Goal: Information Seeking & Learning: Learn about a topic

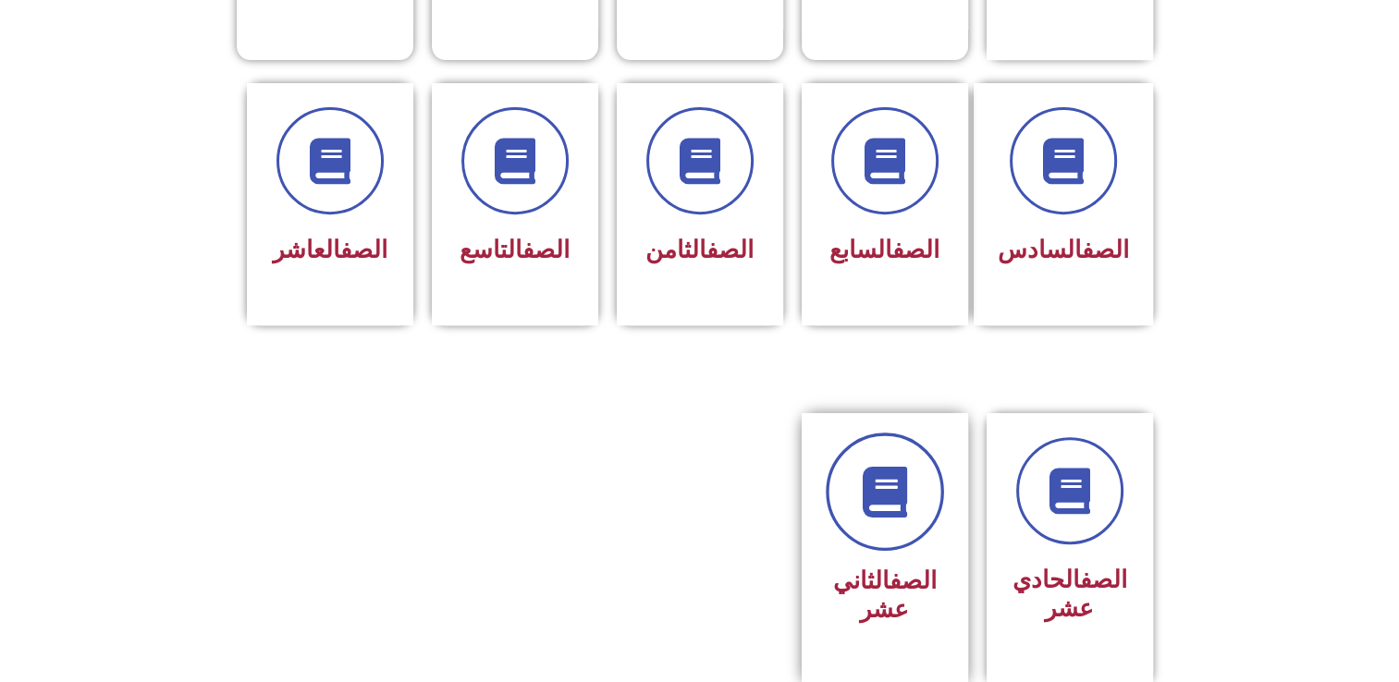
scroll to position [732, 0]
click at [1017, 476] on div at bounding box center [1070, 491] width 117 height 107
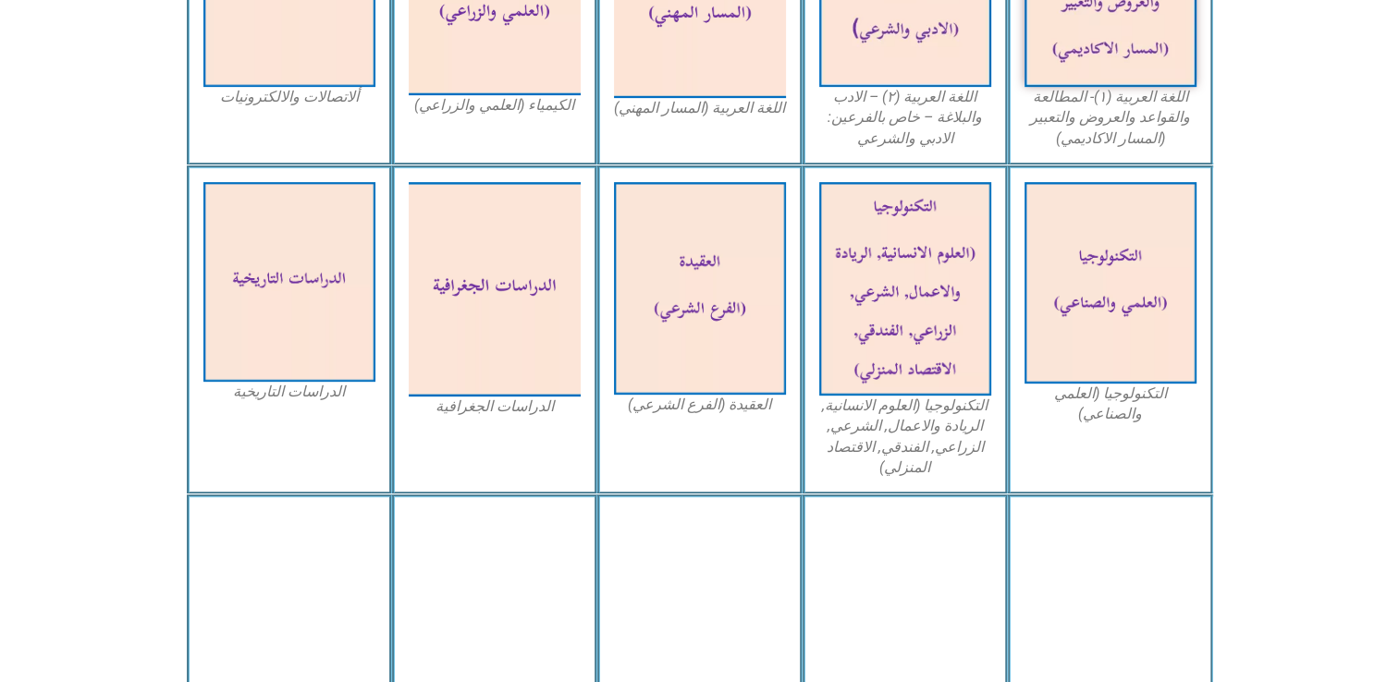
scroll to position [772, 0]
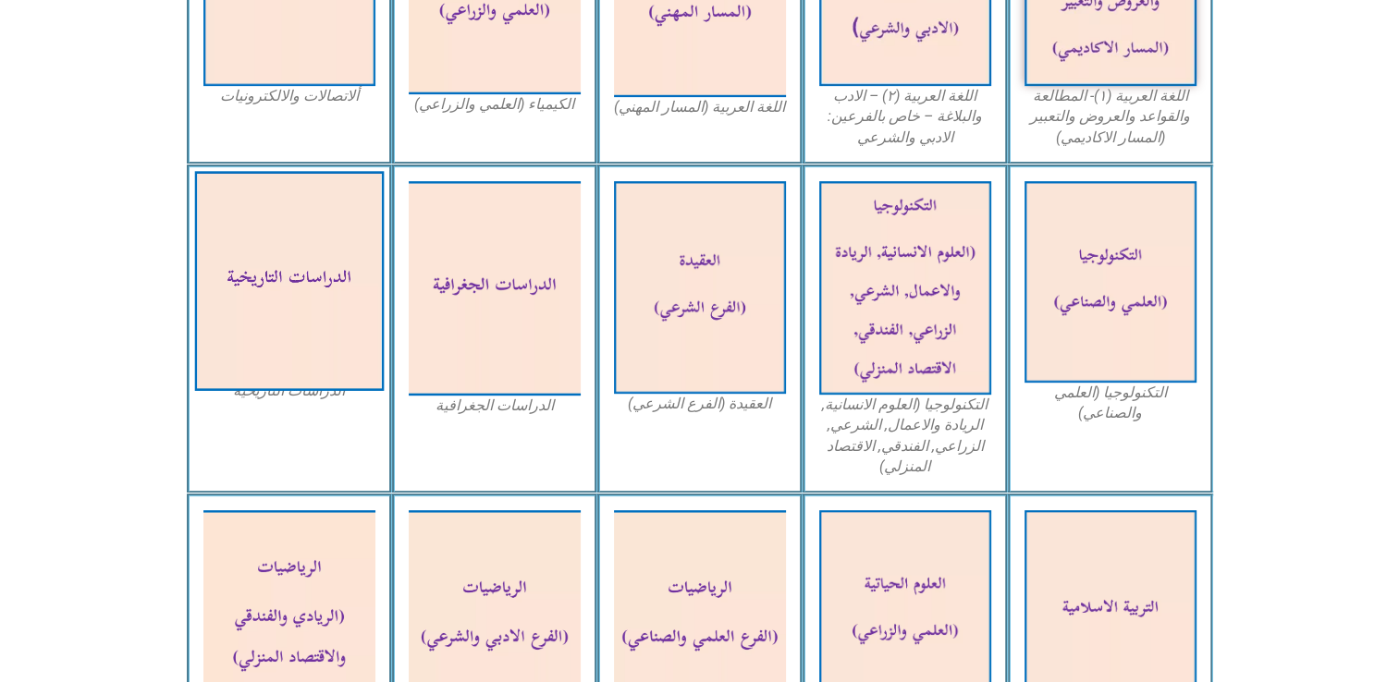
click at [344, 339] on img at bounding box center [289, 281] width 190 height 220
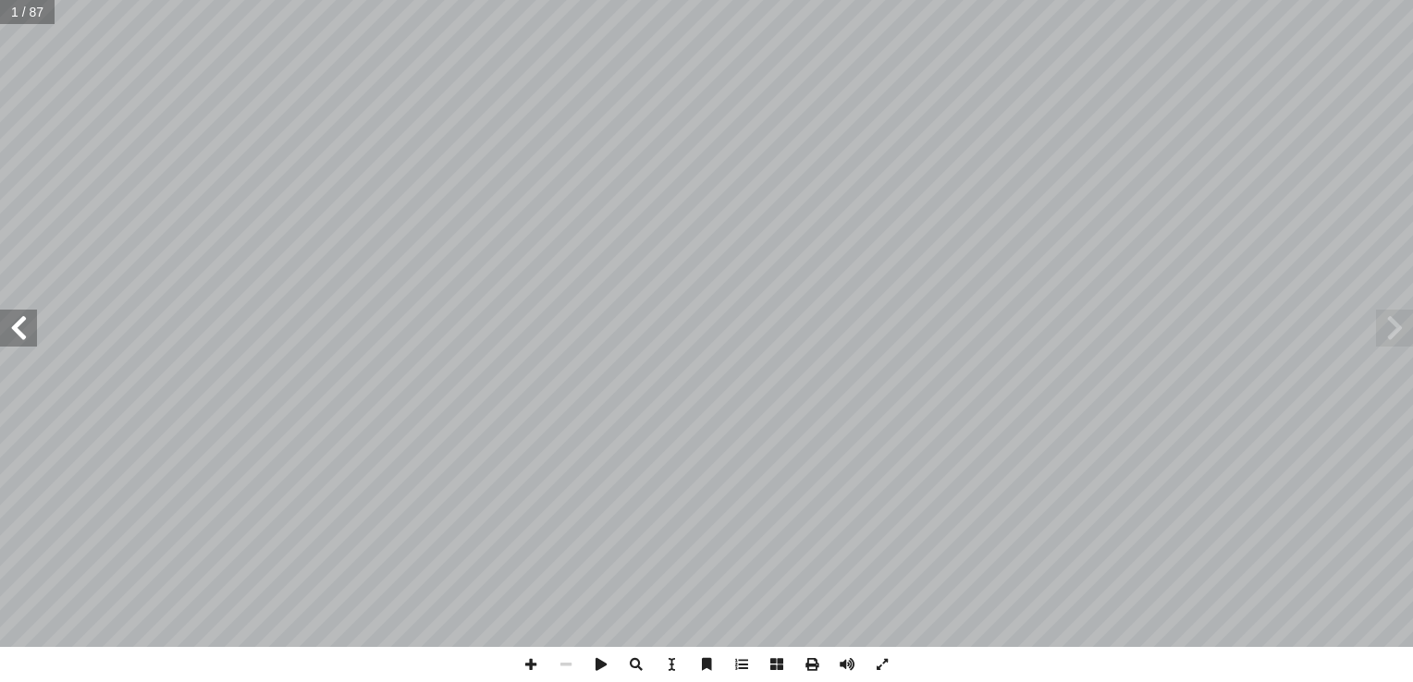
click at [25, 345] on span at bounding box center [18, 328] width 37 height 37
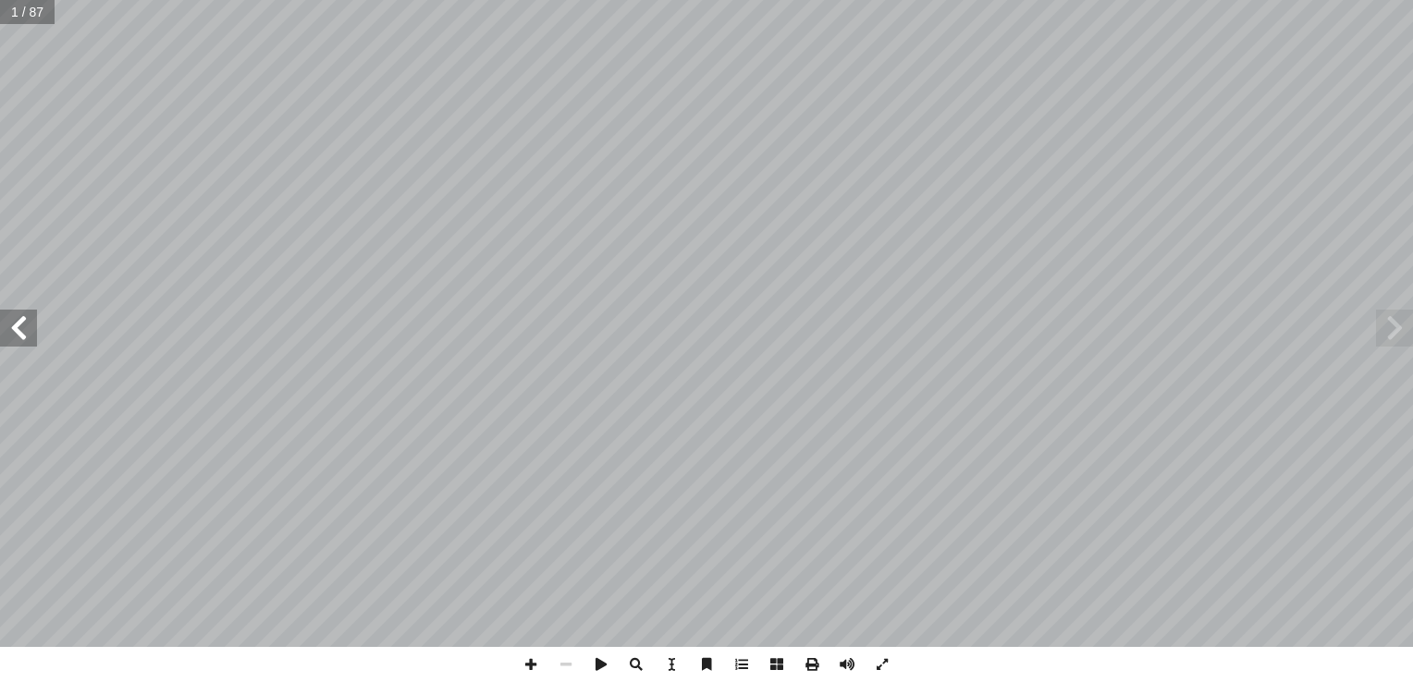
click at [25, 345] on span at bounding box center [18, 328] width 37 height 37
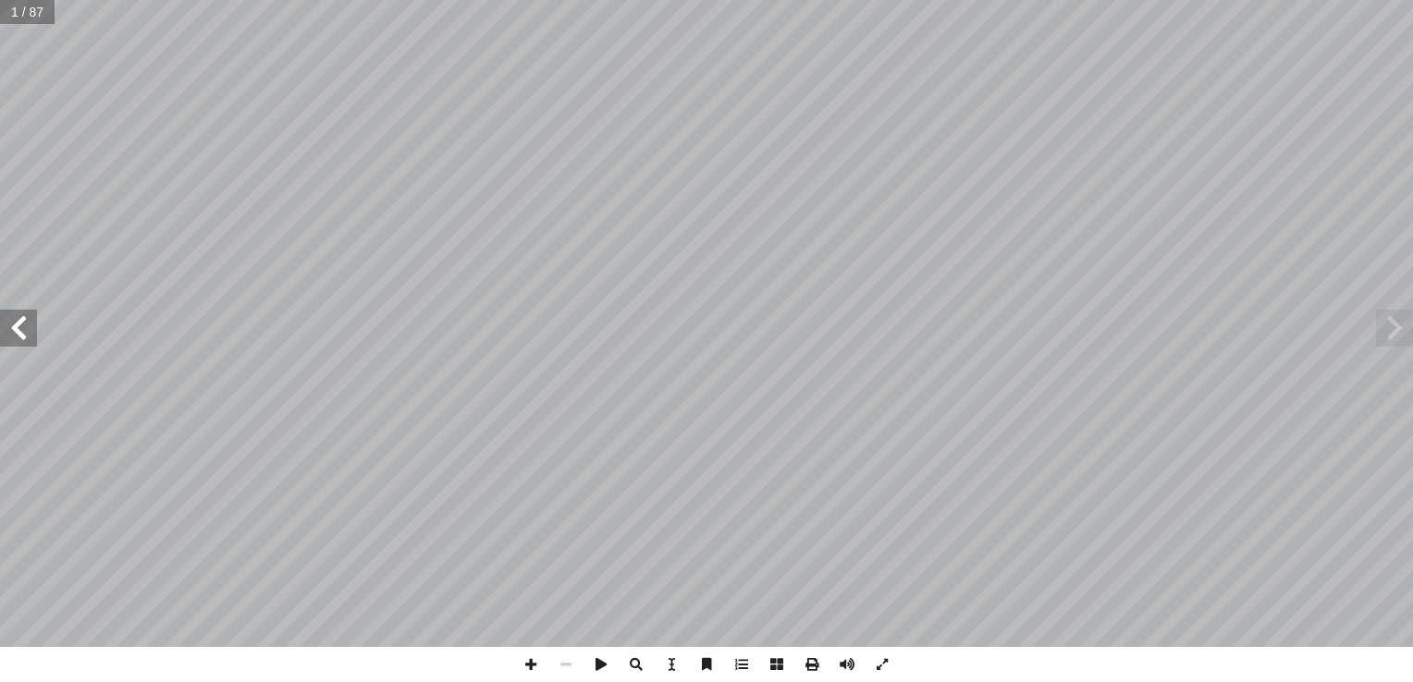
click at [25, 345] on span at bounding box center [18, 328] width 37 height 37
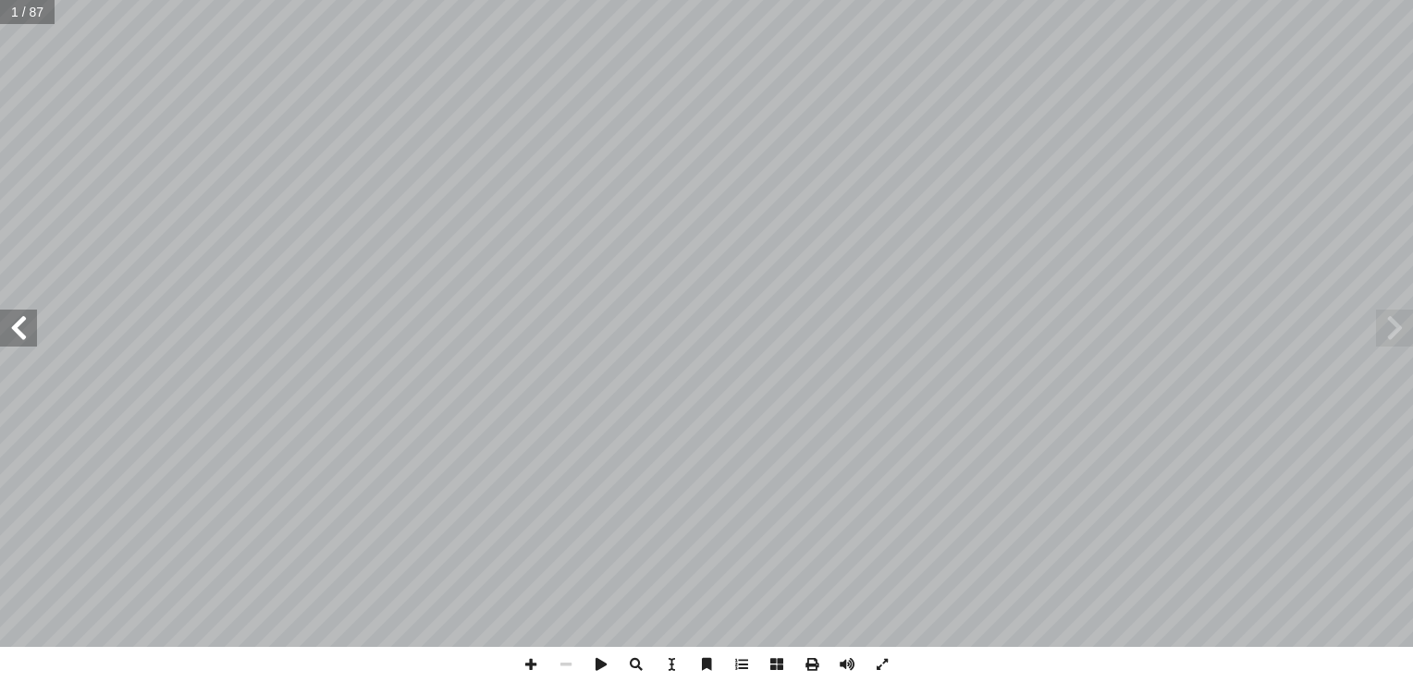
click at [25, 345] on span at bounding box center [18, 328] width 37 height 37
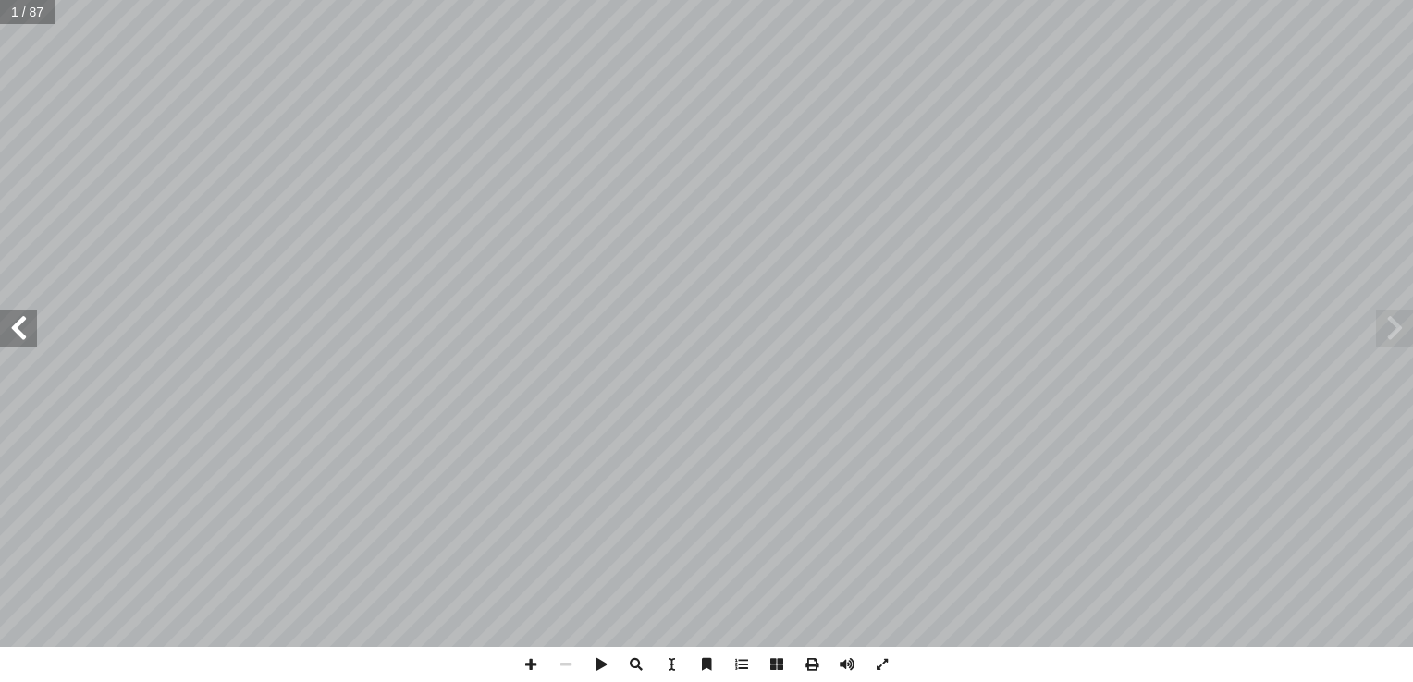
click at [25, 345] on span at bounding box center [18, 328] width 37 height 37
drag, startPoint x: 1399, startPoint y: 341, endPoint x: 1394, endPoint y: 324, distance: 18.4
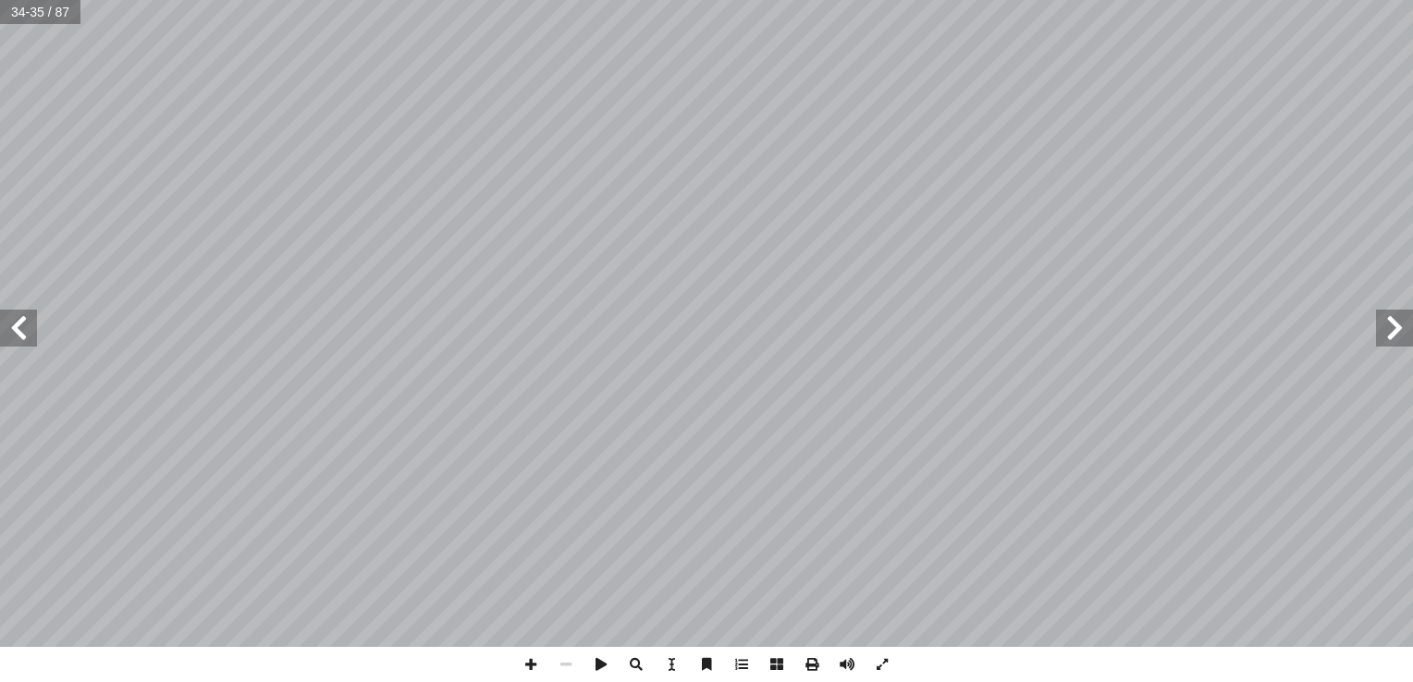
click at [1394, 324] on span at bounding box center [1394, 328] width 37 height 37
click at [540, 653] on span at bounding box center [530, 664] width 35 height 35
click at [21, 338] on span at bounding box center [18, 328] width 37 height 37
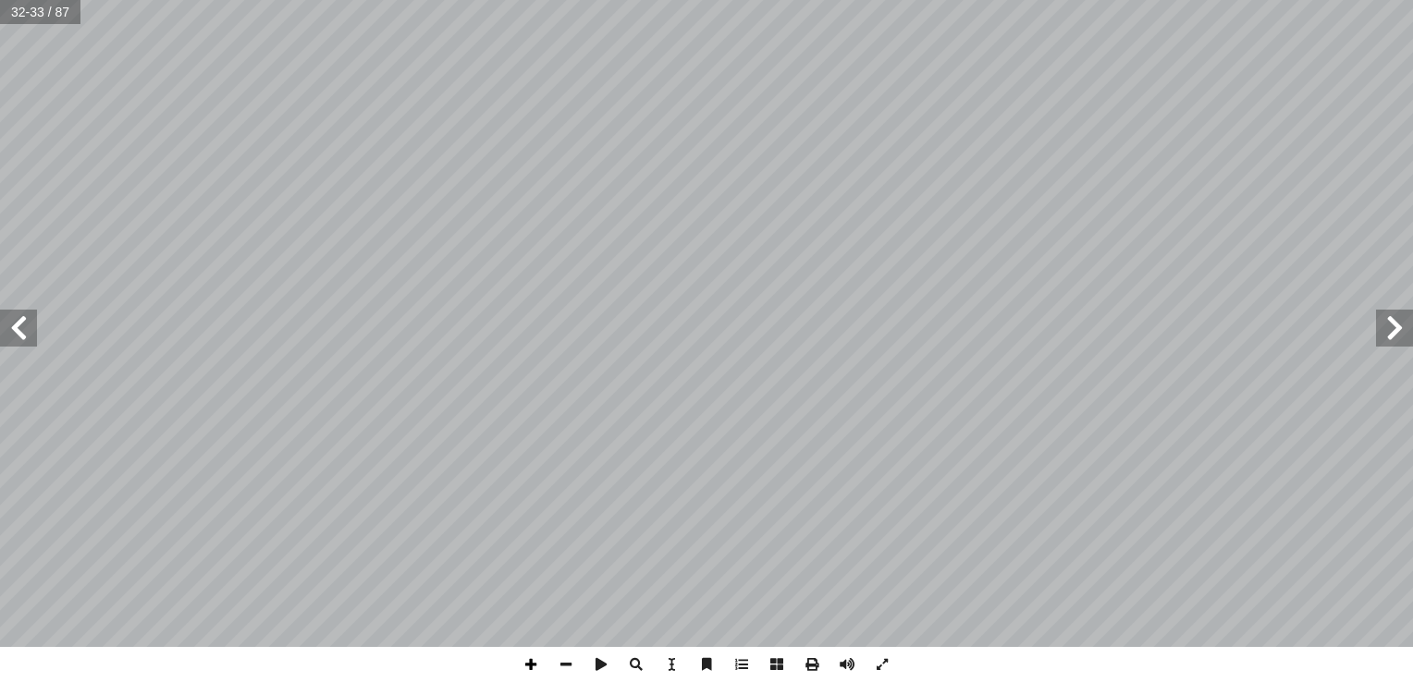
click at [533, 661] on span at bounding box center [530, 664] width 35 height 35
click at [1412, 168] on html "الصفحة الرئيسية الصف الأول الصف الثاني الصف الثالث الصف الرابع الصف الخامس الصف…" at bounding box center [706, 84] width 1413 height 168
click at [1260, 0] on html "الصفحة الرئيسية الصف الأول الصف الثاني الصف الثالث الصف الرابع الصف الخامس الصف…" at bounding box center [706, 84] width 1413 height 168
click at [17, 339] on span at bounding box center [18, 328] width 37 height 37
click at [35, 339] on span at bounding box center [18, 328] width 37 height 37
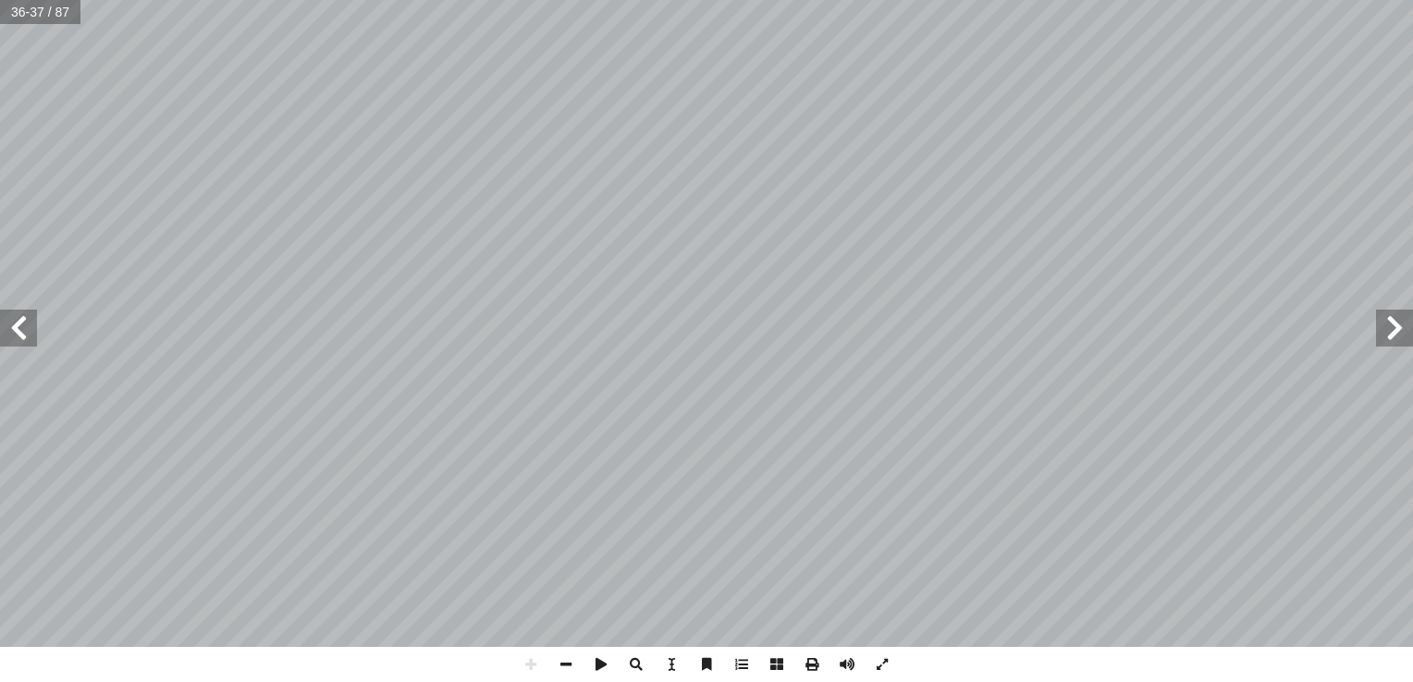
click at [1391, 330] on span at bounding box center [1394, 328] width 37 height 37
click at [1065, 0] on html "الصفحة الرئيسية الصف الأول الصف الثاني الصف الثالث الصف الرابع الصف الخامس الصف…" at bounding box center [706, 84] width 1413 height 168
click at [855, 0] on html "الصفحة الرئيسية الصف الأول الصف الثاني الصف الثالث الصف الرابع الصف الخامس الصف…" at bounding box center [706, 84] width 1413 height 168
click at [572, 660] on span at bounding box center [565, 664] width 35 height 35
click at [546, 664] on span at bounding box center [530, 664] width 35 height 35
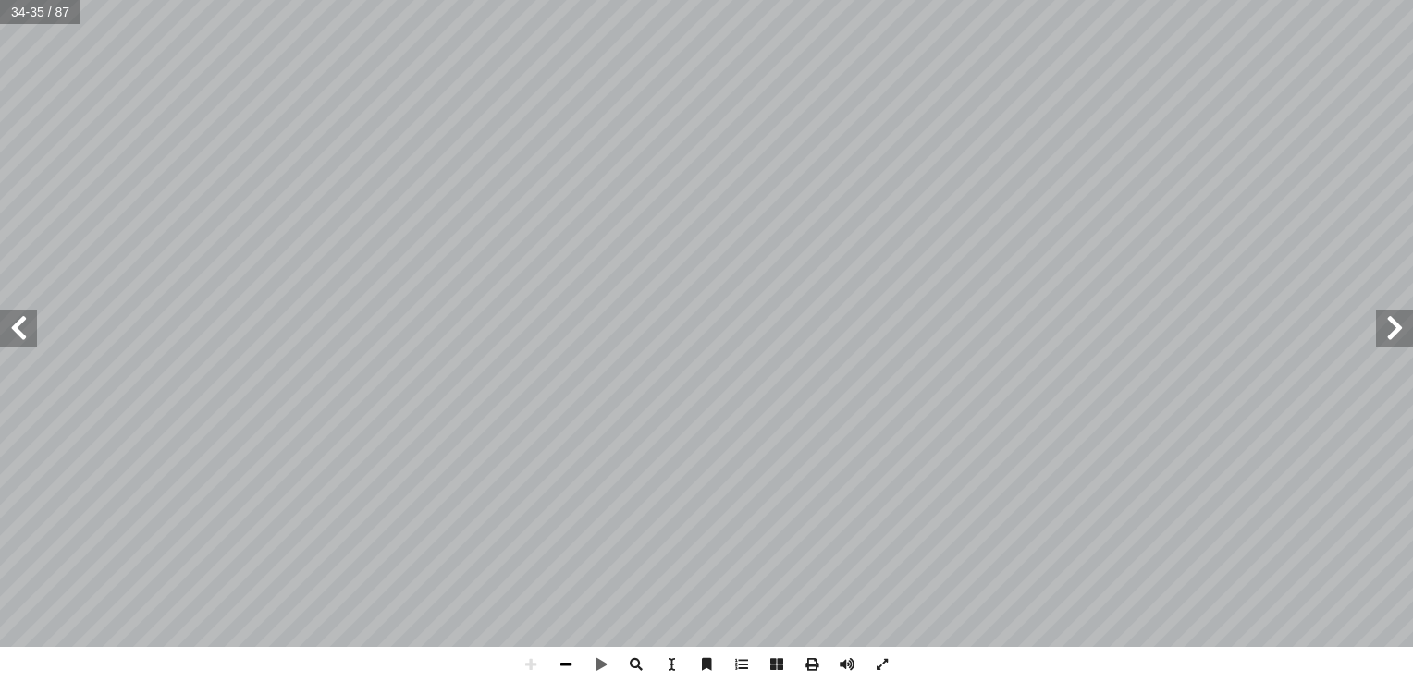
click at [570, 664] on span at bounding box center [565, 664] width 35 height 35
click at [26, 343] on span at bounding box center [18, 328] width 37 height 37
click at [523, 657] on span at bounding box center [530, 664] width 35 height 35
